Goal: Task Accomplishment & Management: Manage account settings

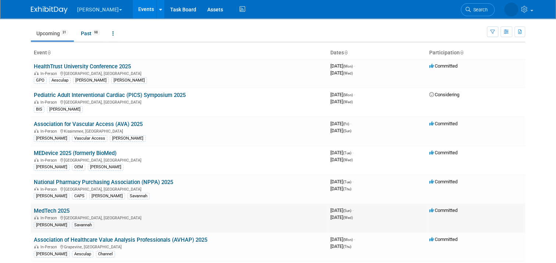
scroll to position [37, 0]
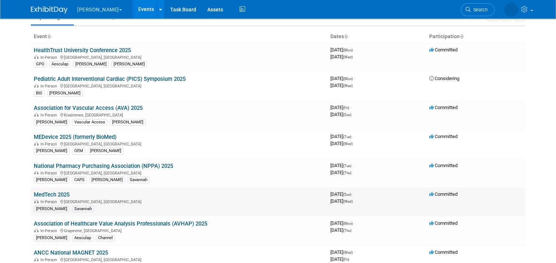
click at [62, 194] on link "MedTech 2025" at bounding box center [52, 194] width 36 height 7
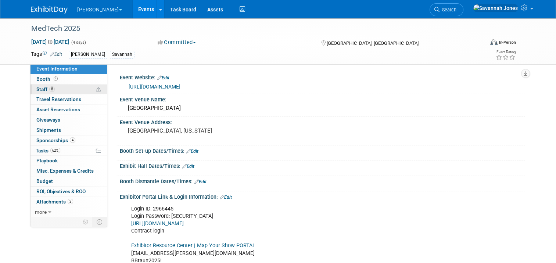
click at [71, 88] on link "8 Staff 8" at bounding box center [68, 89] width 76 height 10
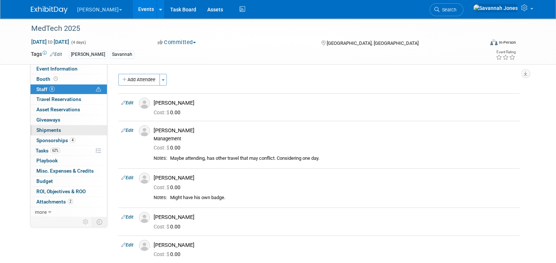
click at [54, 134] on link "0 Shipments 0" at bounding box center [68, 130] width 76 height 10
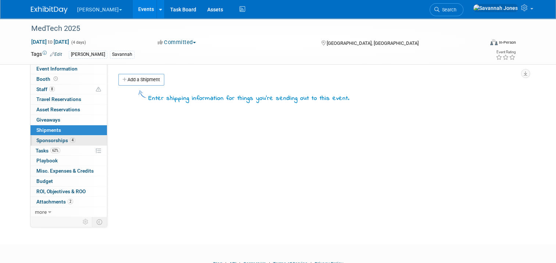
click at [57, 141] on span "Sponsorships 4" at bounding box center [55, 140] width 39 height 6
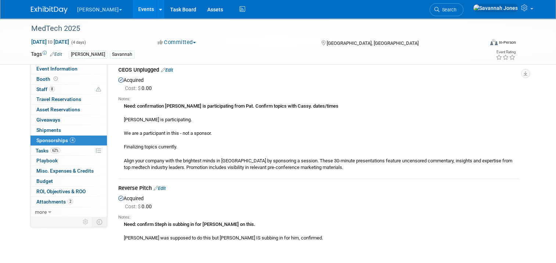
scroll to position [367, 0]
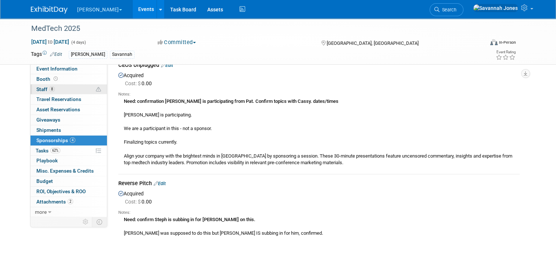
click at [68, 92] on link "8 Staff 8" at bounding box center [68, 89] width 76 height 10
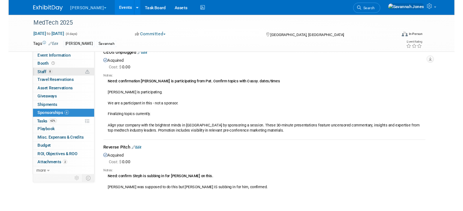
scroll to position [0, 0]
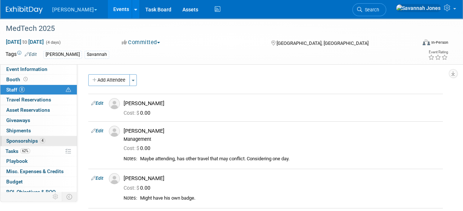
click at [36, 140] on span "Sponsorships 4" at bounding box center [25, 141] width 39 height 6
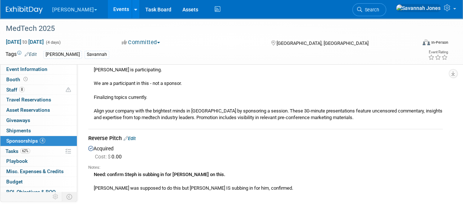
scroll to position [435, 0]
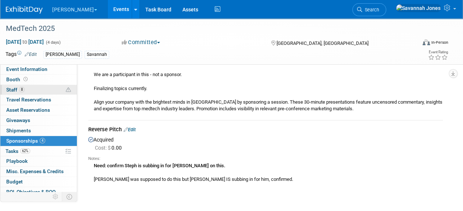
click at [26, 87] on link "8 Staff 8" at bounding box center [38, 90] width 76 height 10
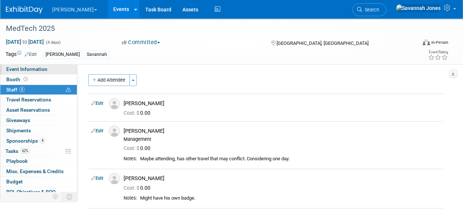
click at [18, 68] on span "Event Information" at bounding box center [26, 69] width 41 height 6
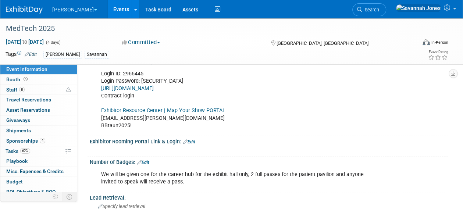
scroll to position [127, 0]
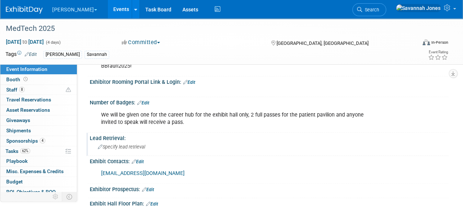
click at [201, 150] on div "Specify lead retrieval" at bounding box center [268, 146] width 347 height 11
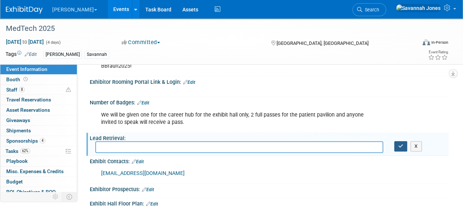
click at [401, 144] on icon "button" at bounding box center [400, 146] width 5 height 5
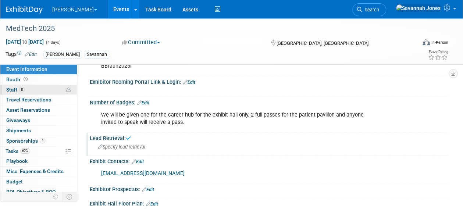
click at [43, 90] on link "8 Staff 8" at bounding box center [38, 90] width 76 height 10
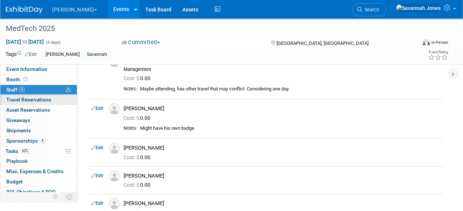
scroll to position [0, 0]
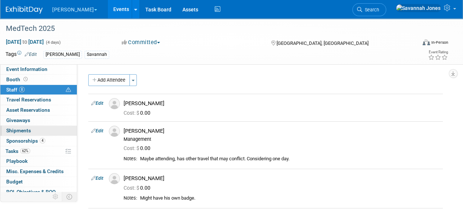
click at [49, 134] on link "0 Shipments 0" at bounding box center [38, 131] width 76 height 10
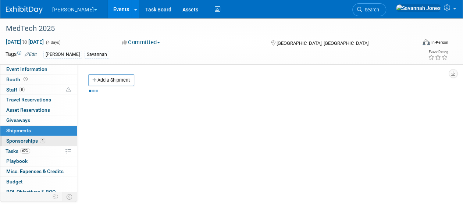
click at [51, 140] on link "4 Sponsorships 4" at bounding box center [38, 141] width 76 height 10
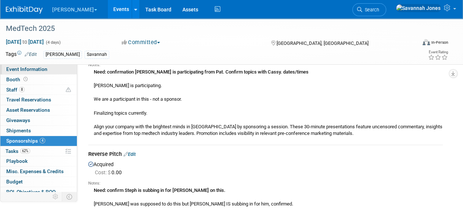
click at [24, 71] on span "Event Information" at bounding box center [26, 69] width 41 height 6
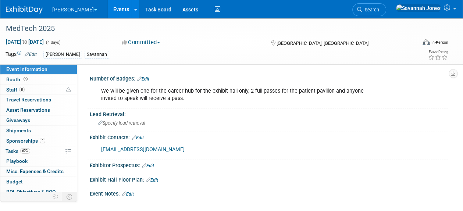
scroll to position [219, 0]
click at [121, 123] on span "Specify lead retrieval" at bounding box center [121, 123] width 47 height 6
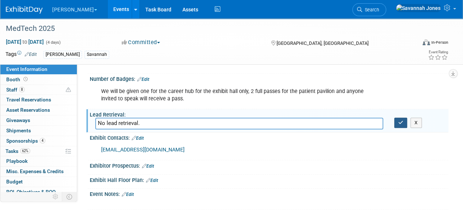
type input "No lead retrieval."
click at [403, 120] on button "button" at bounding box center [400, 123] width 13 height 10
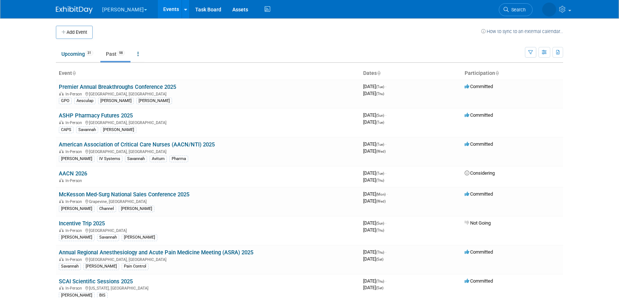
scroll to position [641, 0]
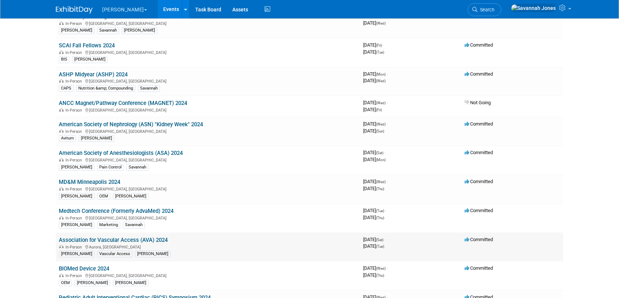
click at [154, 237] on link "Association for Vascular Access (AVA) 2024" at bounding box center [113, 240] width 109 height 7
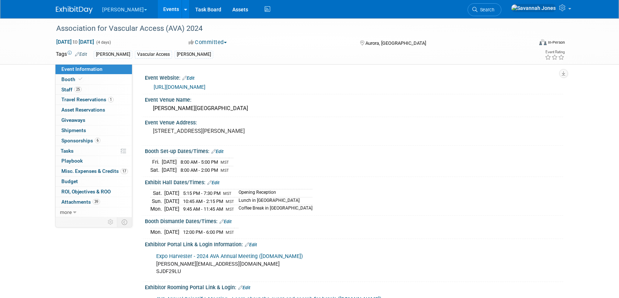
click at [158, 10] on link "Events" at bounding box center [171, 9] width 27 height 18
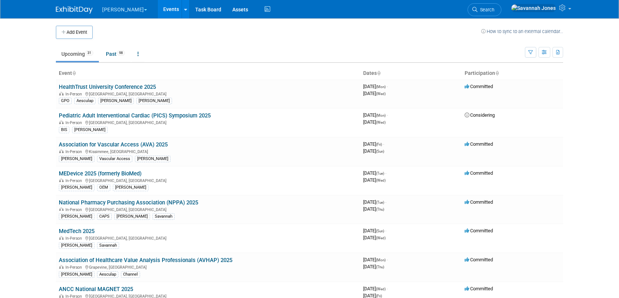
click at [206, 51] on ul "Upcoming 31 Past 98 All Events 129 Past and Upcoming Grouped Annually Events gr…" at bounding box center [290, 54] width 469 height 17
click at [160, 143] on link "Association for Vascular Access (AVA) 2025" at bounding box center [113, 144] width 109 height 7
